Goal: Communication & Community: Participate in discussion

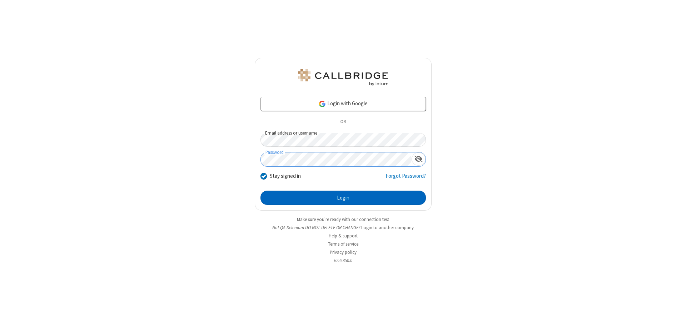
click at [343, 198] on button "Login" at bounding box center [342, 198] width 165 height 14
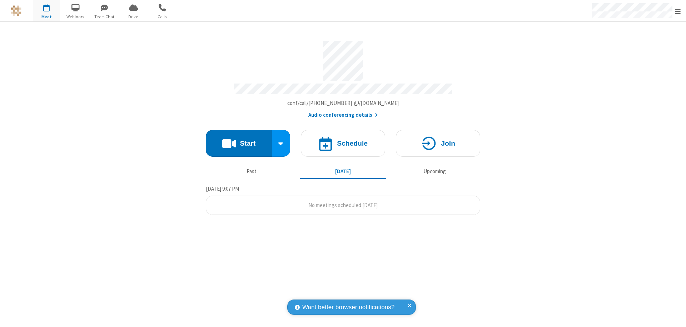
click at [239, 140] on button "Start" at bounding box center [239, 143] width 66 height 27
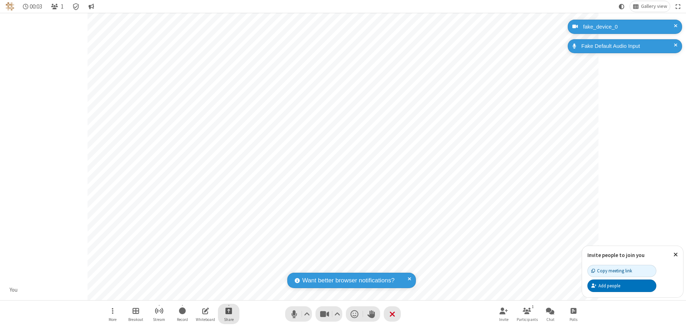
click at [229, 311] on span "Start sharing" at bounding box center [228, 311] width 7 height 9
click at [200, 294] on span "Share my screen" at bounding box center [200, 294] width 8 height 6
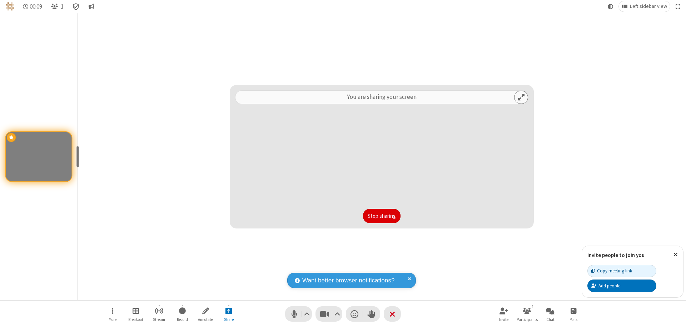
click at [382, 216] on button "Stop sharing" at bounding box center [382, 216] width 38 height 14
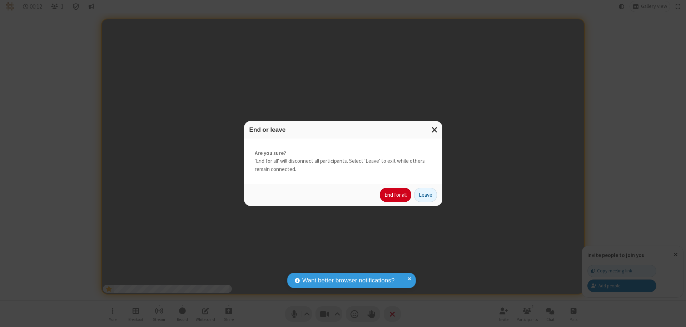
click at [396, 195] on button "End for all" at bounding box center [395, 195] width 31 height 14
